Goal: Task Accomplishment & Management: Manage account settings

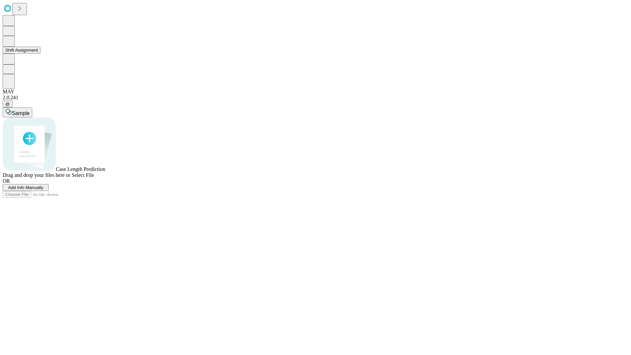
click at [40, 54] on button "Shift Assignment" at bounding box center [22, 50] width 38 height 7
